Goal: Task Accomplishment & Management: Complete application form

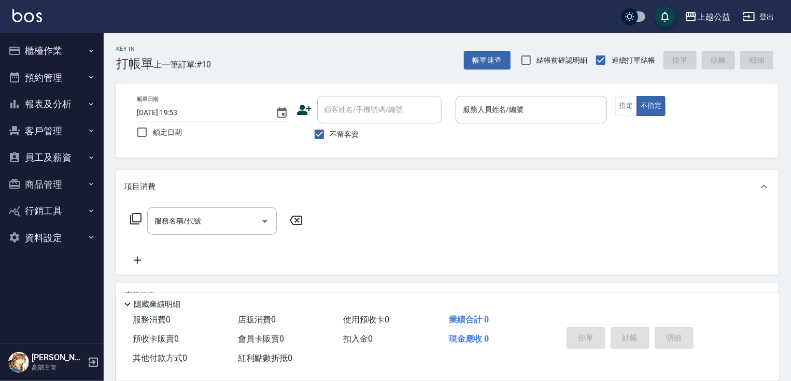
click at [781, 131] on div "Key In 打帳單 上一筆訂單:#10 帳單速查 結帳前確認明細 連續打單結帳 掛單 結帳 明細 帳單日期 [DATE] 19:53 鎖定日期 顧客姓名/手…" at bounding box center [447, 257] width 687 height 448
click at [538, 113] on input "服務人員姓名/編號" at bounding box center [531, 109] width 142 height 18
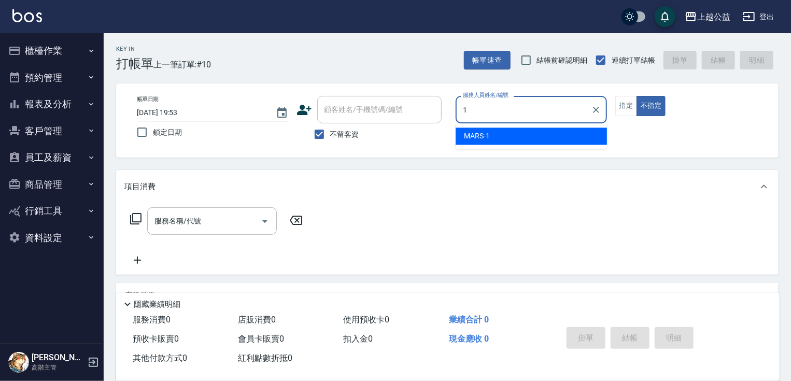
type input "MARS-1"
type button "false"
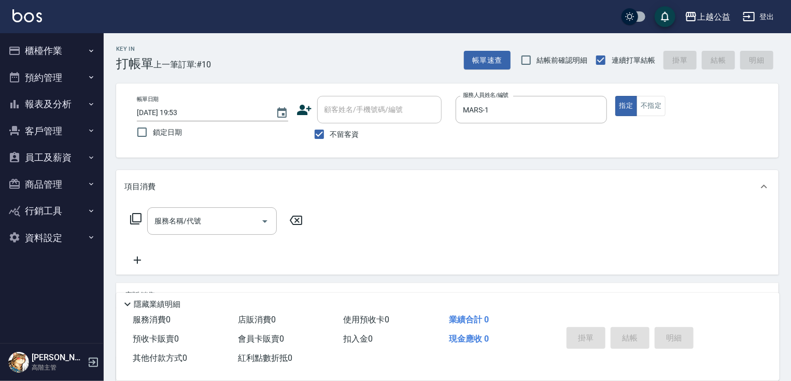
click at [140, 222] on icon at bounding box center [135, 218] width 11 height 11
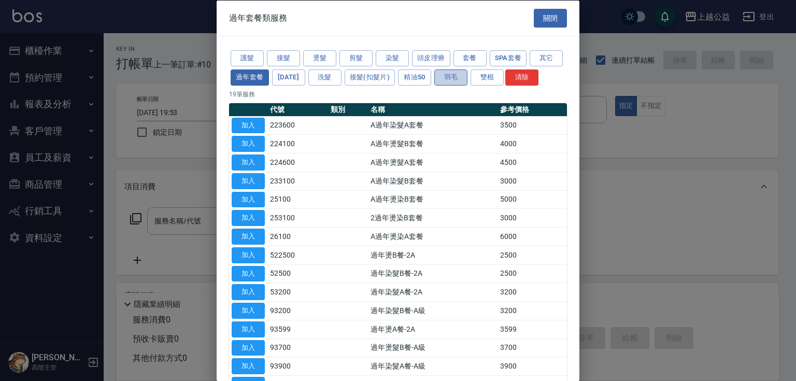
click at [467, 78] on button "羽毛" at bounding box center [450, 77] width 33 height 16
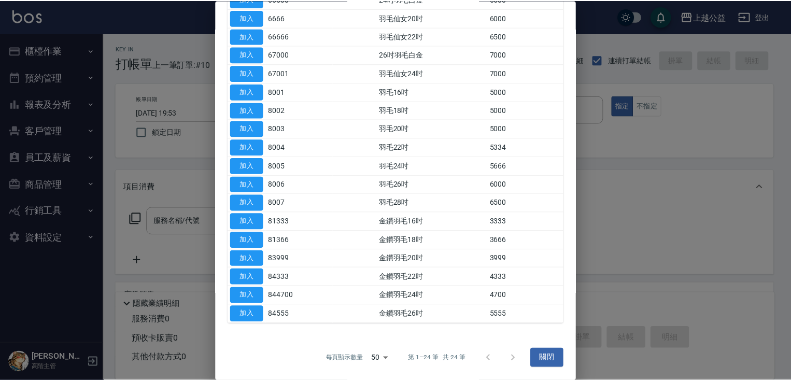
scroll to position [249, 0]
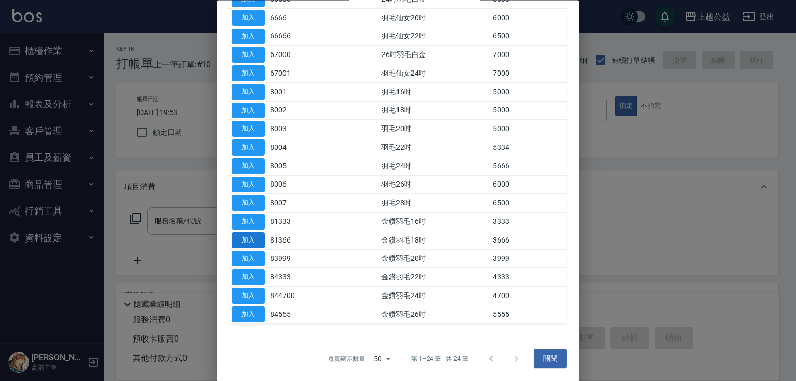
click at [259, 239] on button "加入" at bounding box center [248, 240] width 33 height 16
type input "金鑽羽毛18吋(81366)"
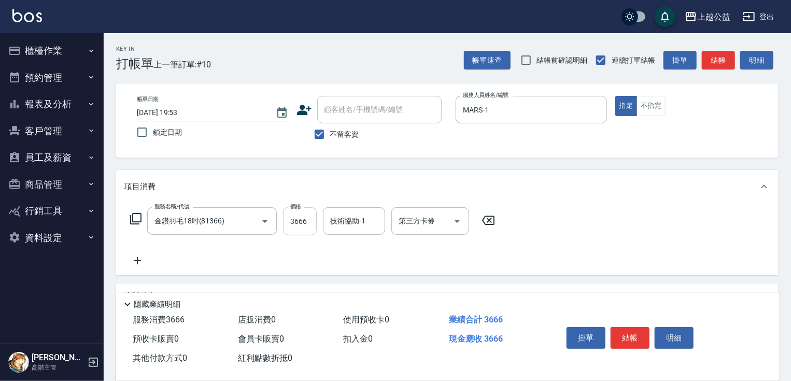
click at [312, 224] on input "3666" at bounding box center [300, 221] width 34 height 28
type input "5000"
type input "[PERSON_NAME]-32"
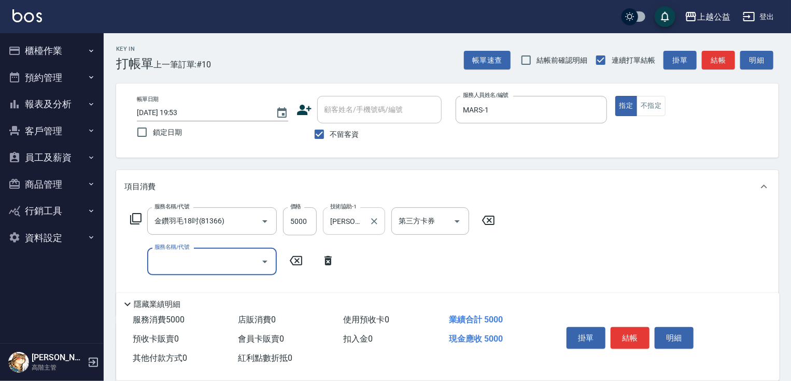
click at [356, 219] on input "[PERSON_NAME]-32" at bounding box center [345, 221] width 37 height 18
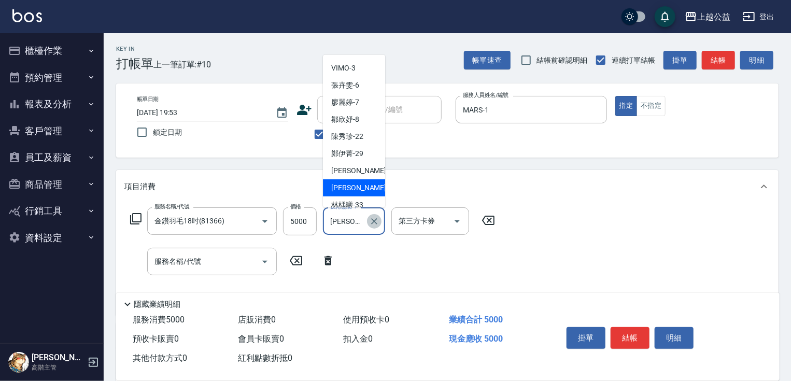
click at [375, 221] on icon "Clear" at bounding box center [374, 221] width 10 height 10
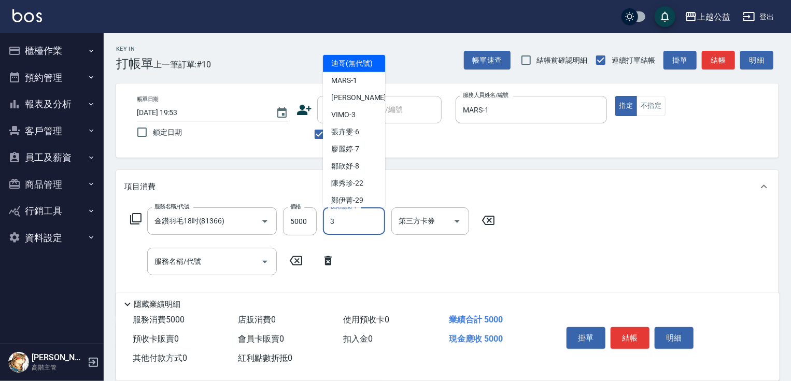
scroll to position [0, 0]
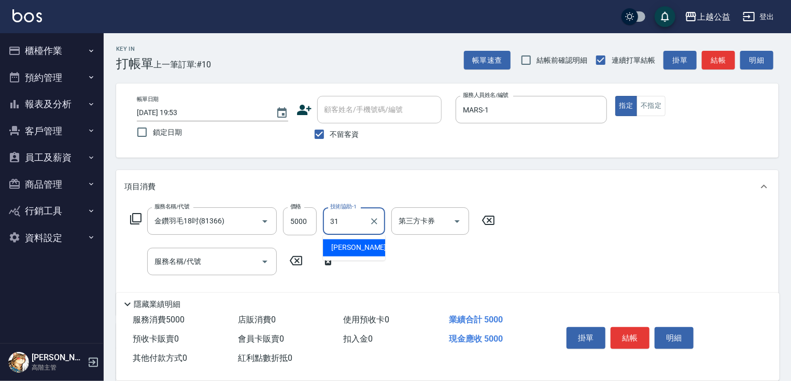
type input "[PERSON_NAME]-31"
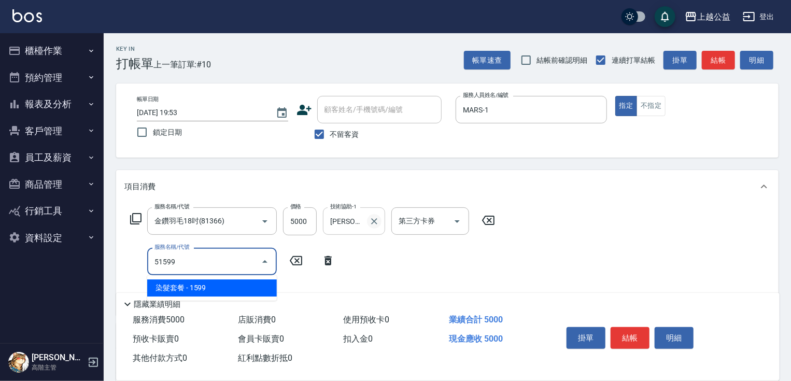
type input "染髮套餐(51599)"
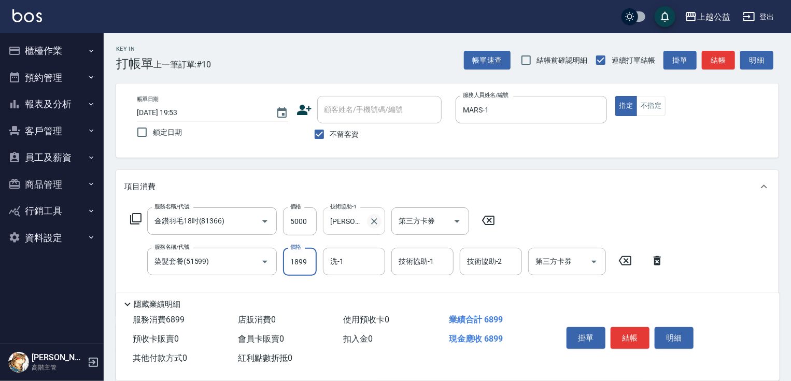
type input "1899"
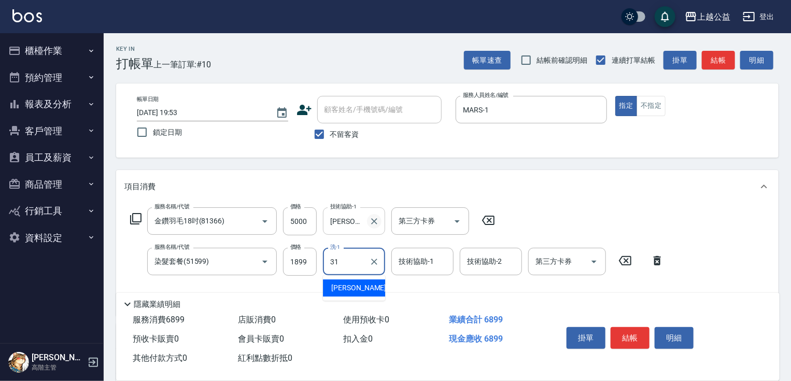
type input "[PERSON_NAME]-31"
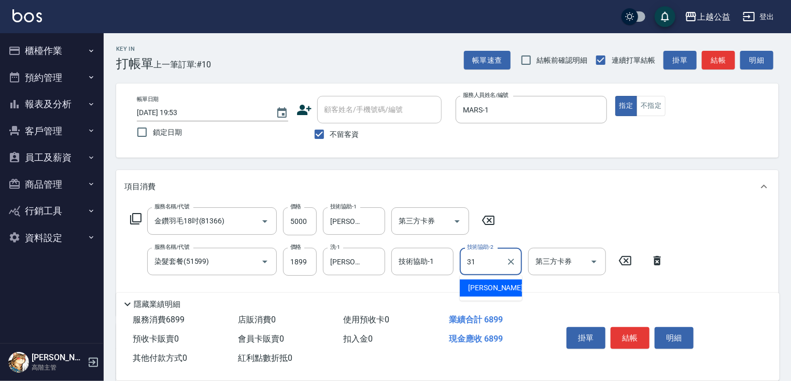
type input "[PERSON_NAME]-31"
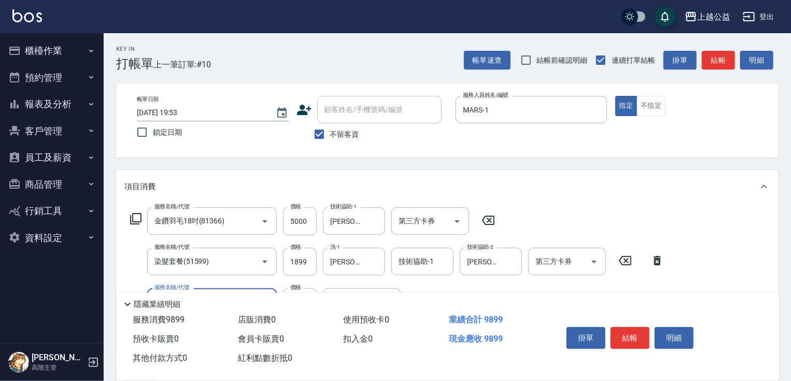
type input "重整3包(7004)"
type input "[PERSON_NAME]-31"
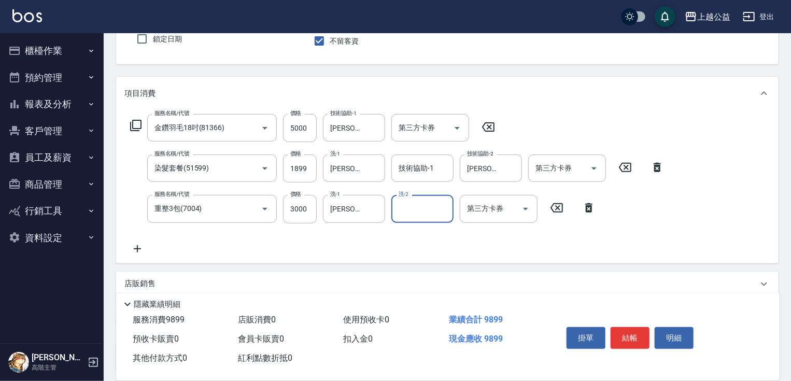
scroll to position [94, 0]
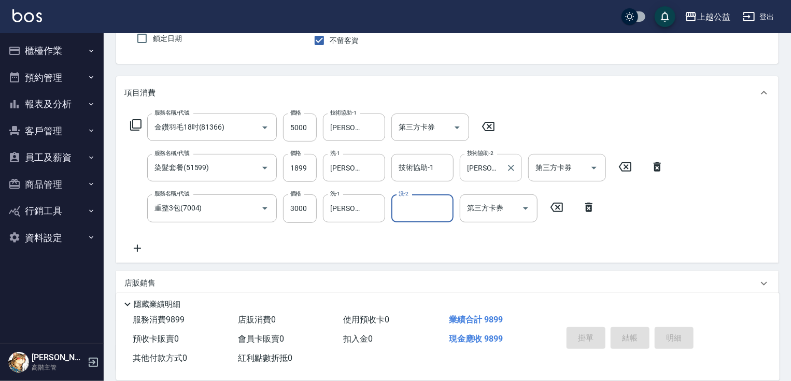
type input "[DATE] 20:32"
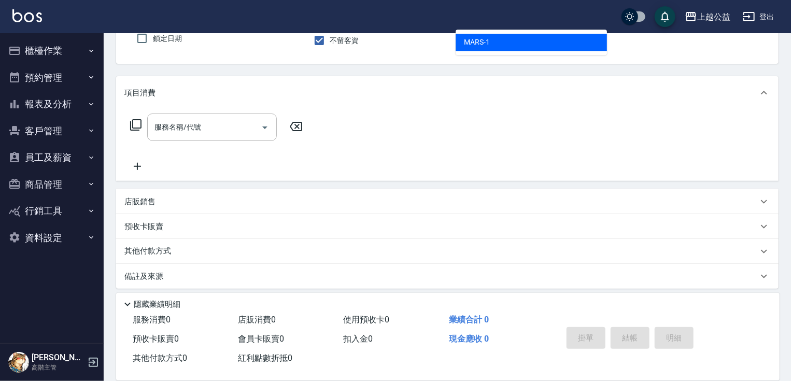
type input "MARS-1"
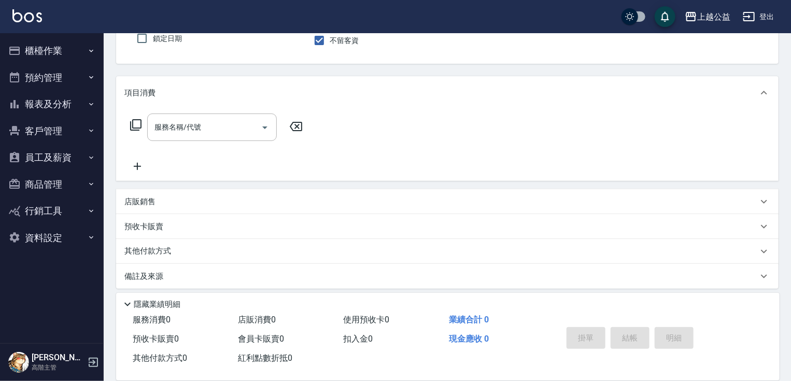
type button "true"
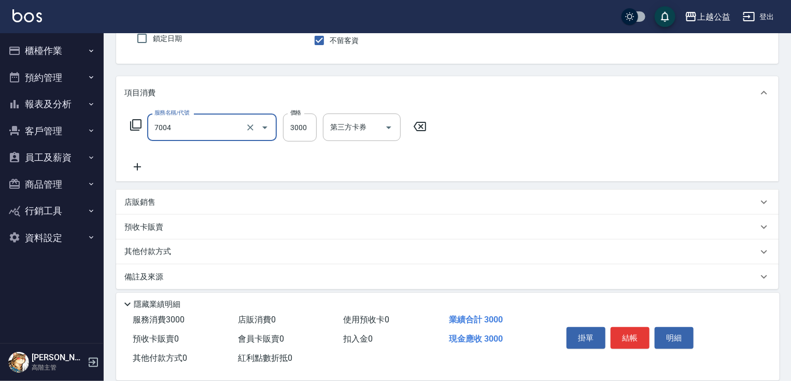
type input "重整3包(7004)"
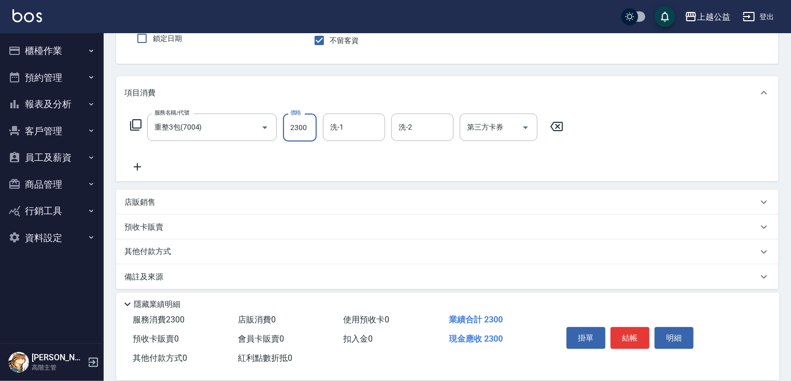
type input "2300"
type input "[PERSON_NAME]-31"
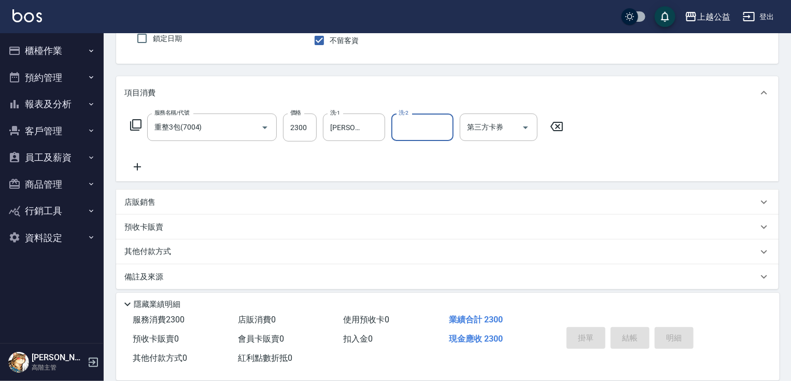
type input "[DATE] 20:33"
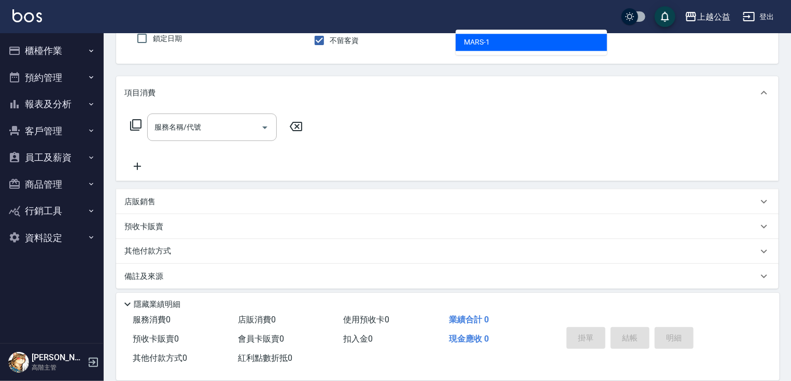
type input "MARS-1"
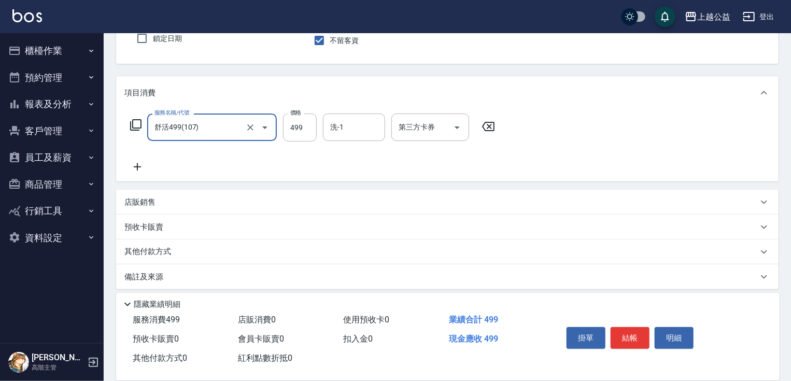
type input "舒活499(107)"
type input "599"
type input "."
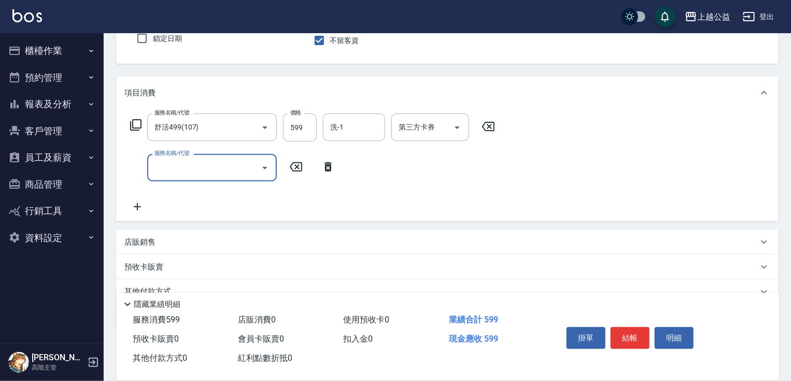
scroll to position [140, 0]
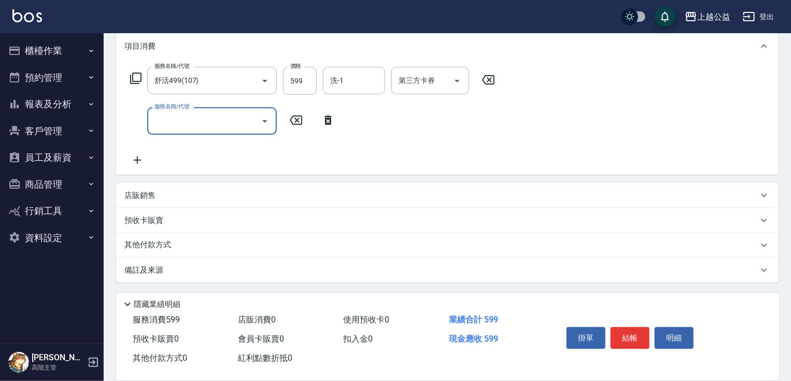
click at [156, 202] on div "店販銷售" at bounding box center [447, 195] width 662 height 25
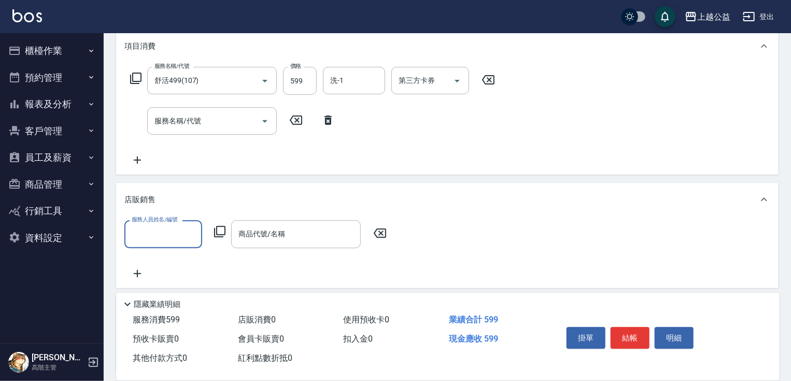
scroll to position [0, 0]
type input "MARS-1"
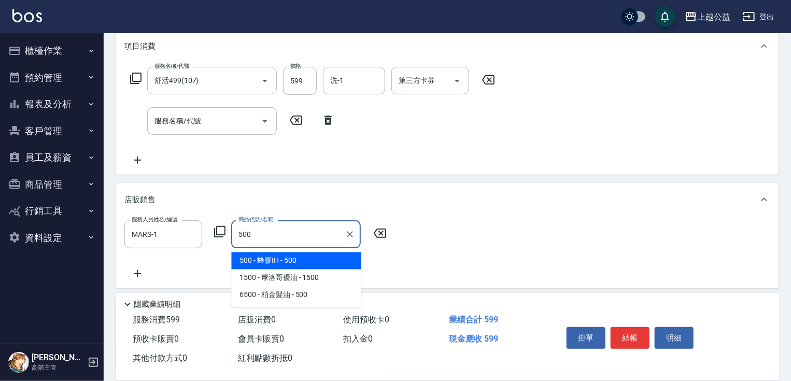
type input "蜂膠IH"
